Goal: Transaction & Acquisition: Purchase product/service

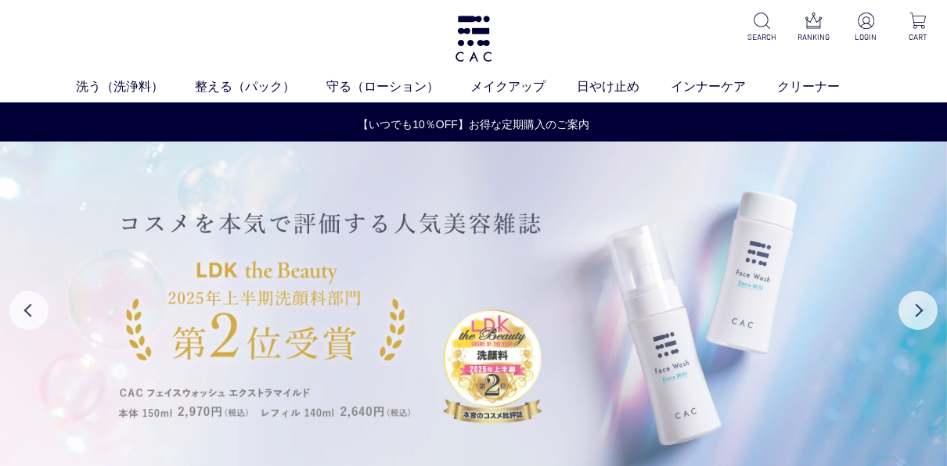
drag, startPoint x: 268, startPoint y: 85, endPoint x: 158, endPoint y: 351, distance: 288.4
click at [158, 351] on img at bounding box center [473, 311] width 947 height 338
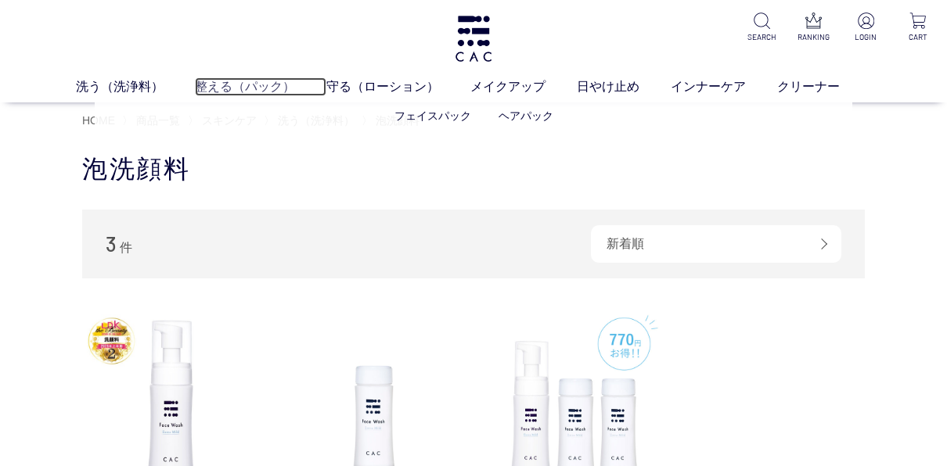
click at [252, 91] on link "整える（パック）" at bounding box center [260, 86] width 131 height 19
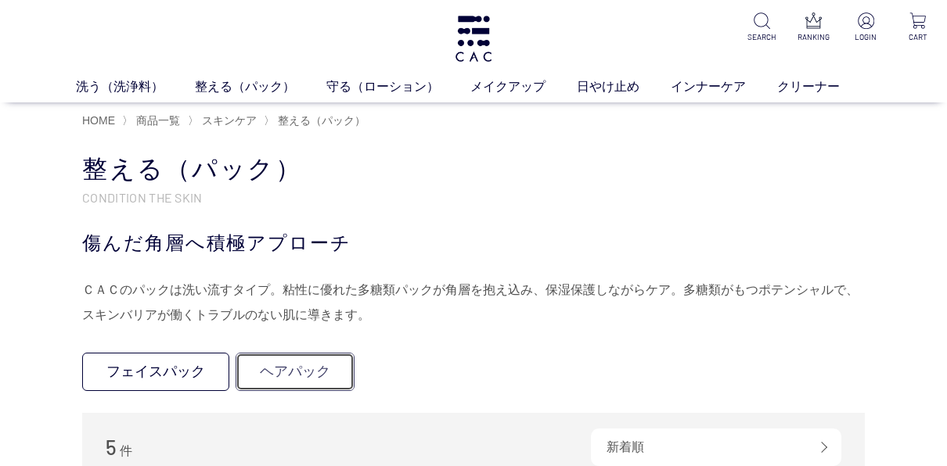
click at [295, 373] on link "ヘアパック" at bounding box center [295, 372] width 119 height 38
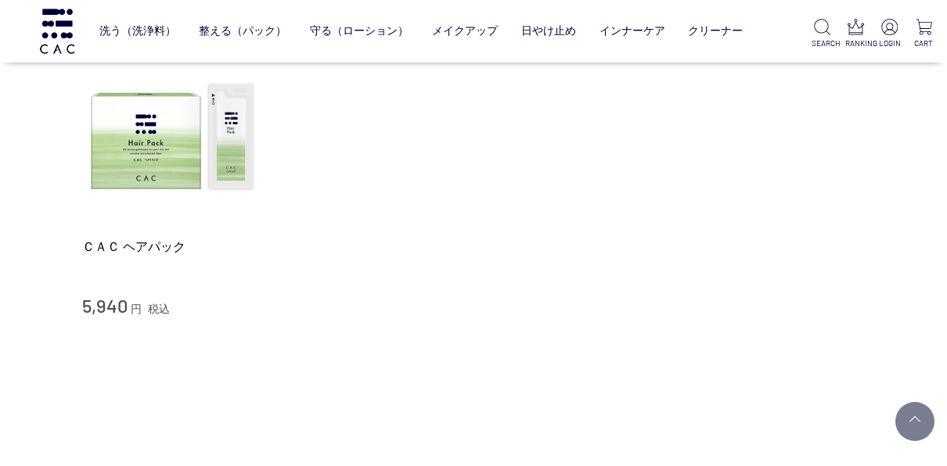
scroll to position [139, 0]
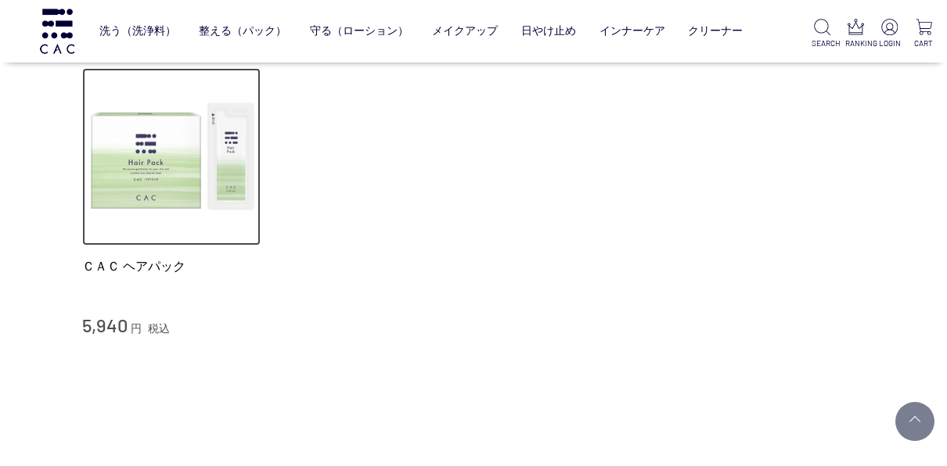
click at [168, 172] on img at bounding box center [171, 157] width 178 height 178
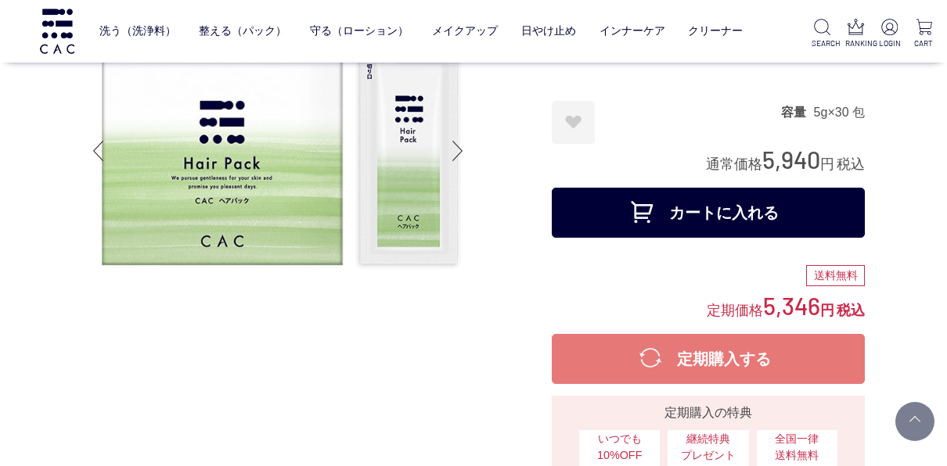
scroll to position [111, 0]
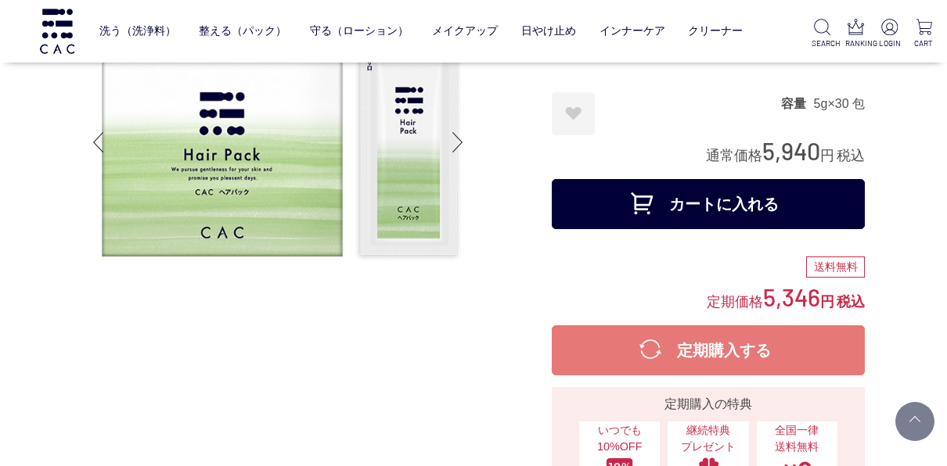
click at [725, 206] on button "カートに入れる" at bounding box center [708, 204] width 313 height 50
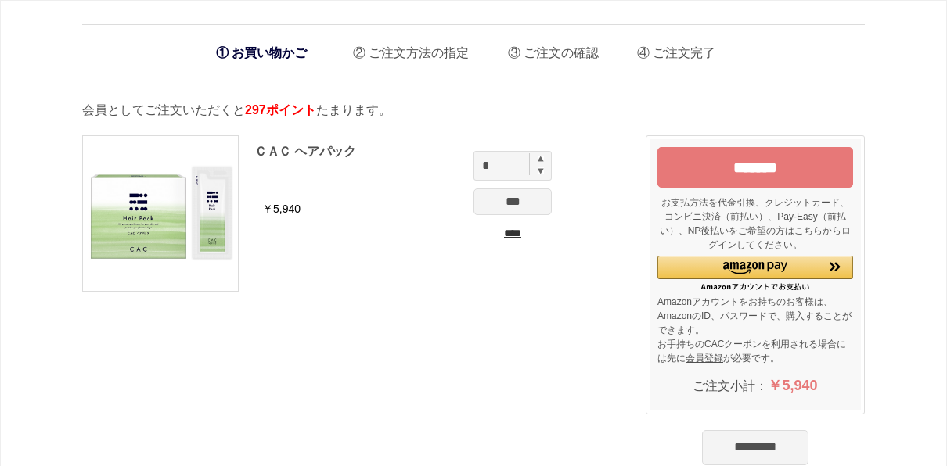
click at [810, 161] on input "*******" at bounding box center [755, 167] width 196 height 41
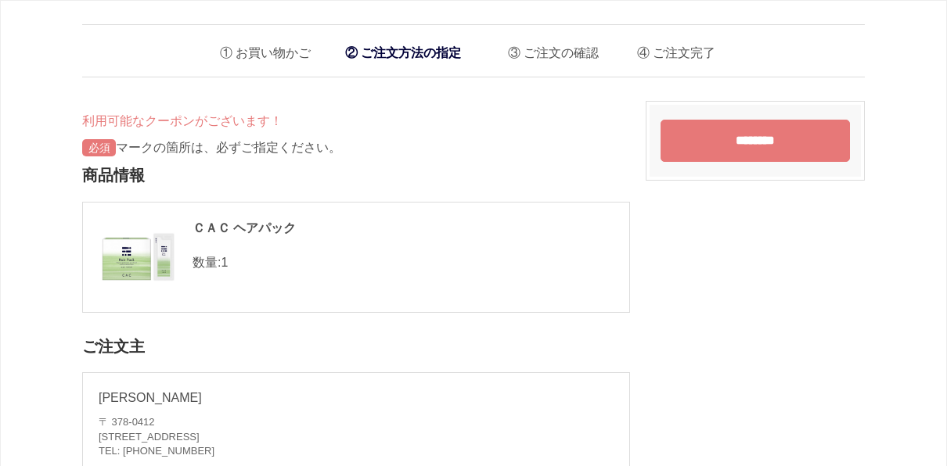
click at [708, 137] on input "********" at bounding box center [754, 141] width 189 height 42
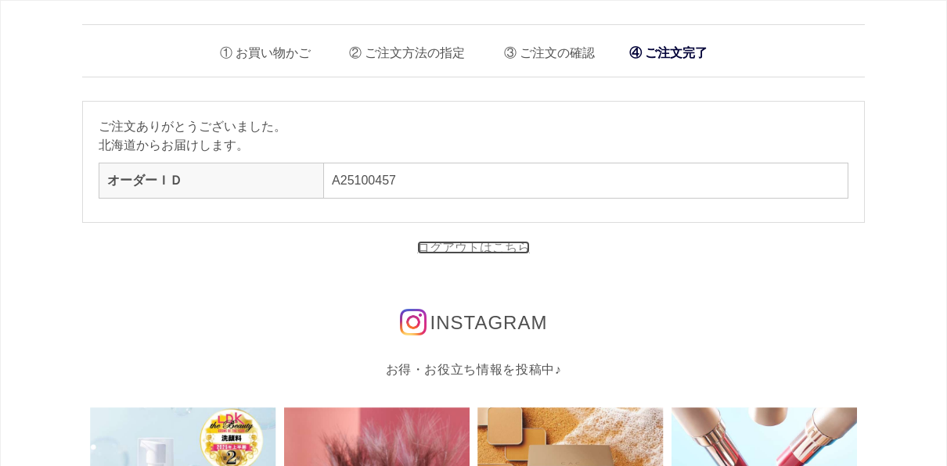
click at [505, 242] on link "ログアウトはこちら" at bounding box center [473, 247] width 113 height 13
